Goal: Find specific page/section: Find specific page/section

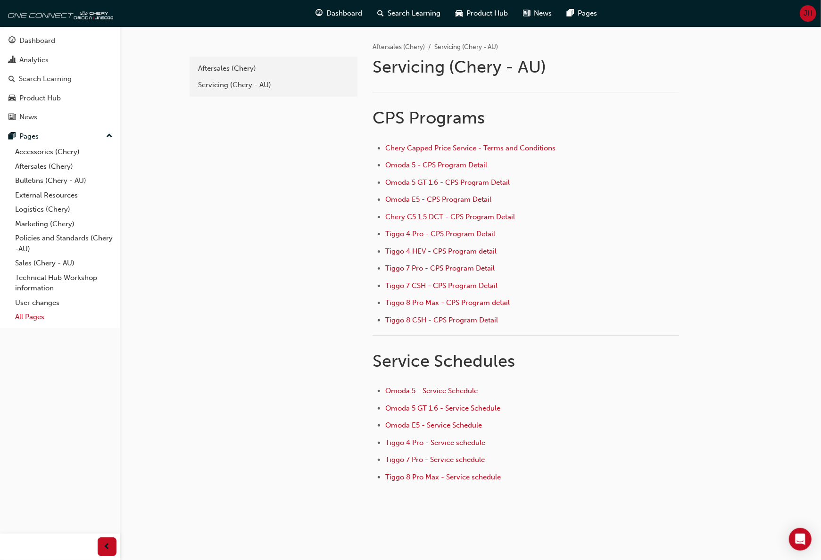
click at [35, 313] on link "All Pages" at bounding box center [63, 317] width 105 height 15
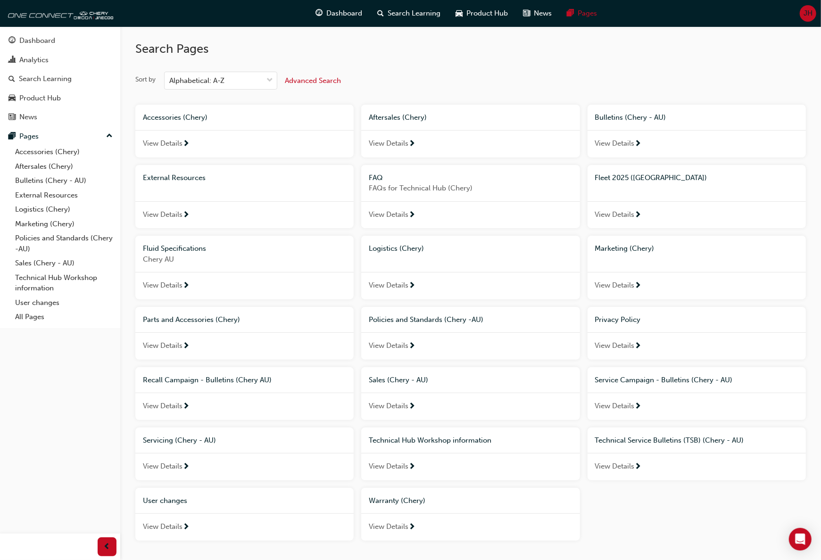
click at [609, 215] on span "View Details" at bounding box center [615, 214] width 40 height 11
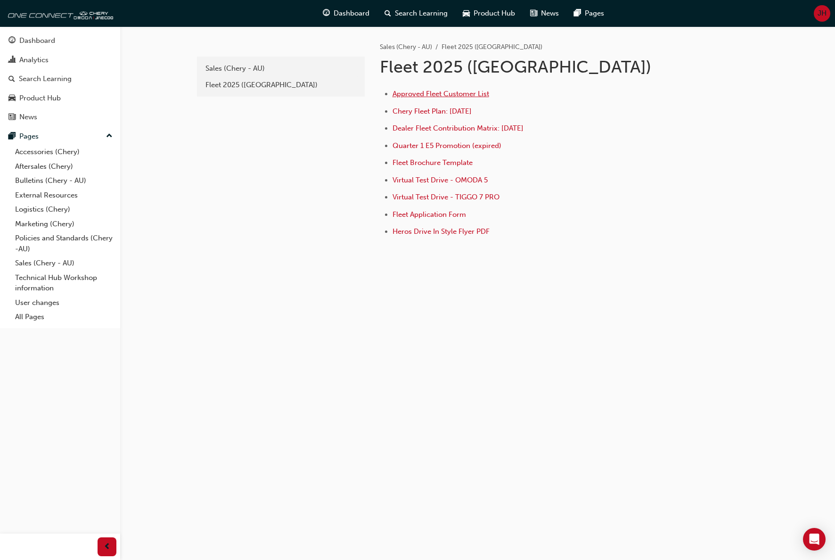
click at [453, 93] on span "Approved Fleet Customer List" at bounding box center [441, 94] width 97 height 8
